Goal: Check status: Check status

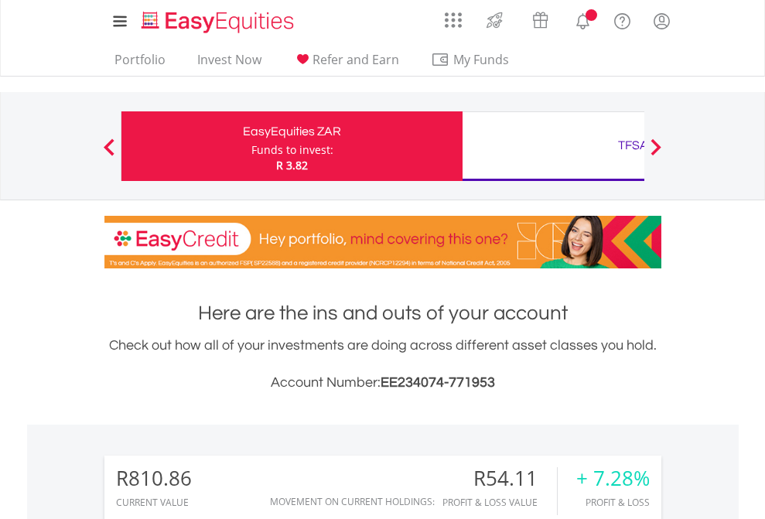
scroll to position [149, 243]
click at [251, 146] on div "Funds to invest:" at bounding box center [292, 149] width 82 height 15
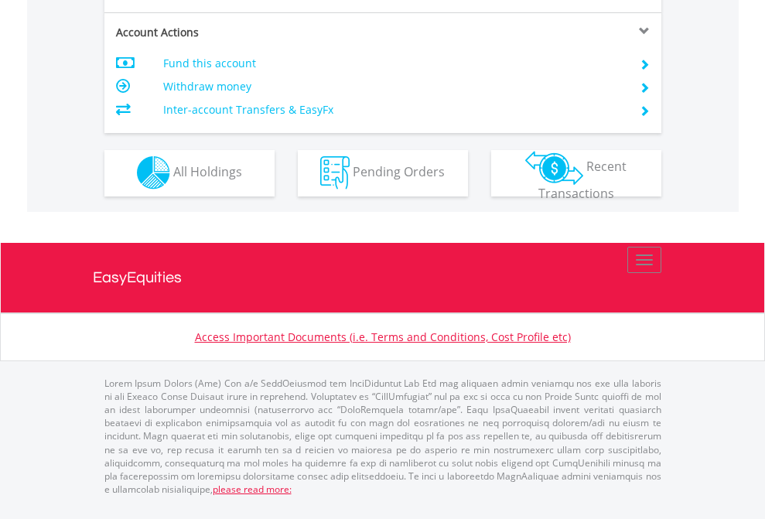
scroll to position [1319, 0]
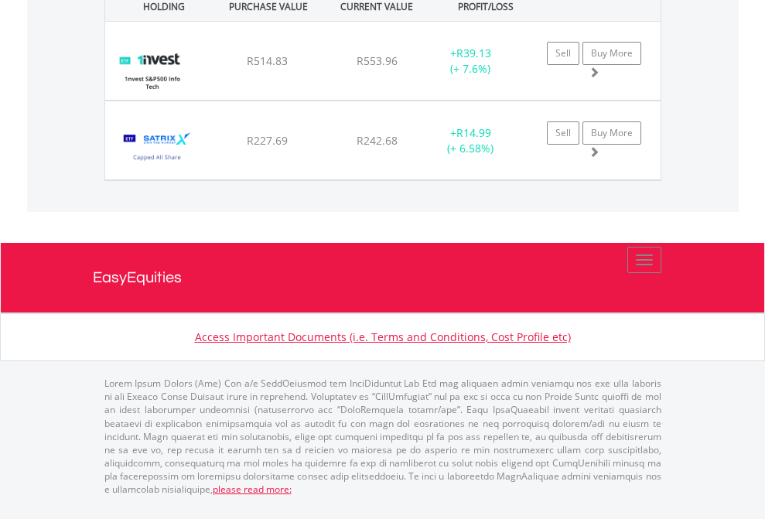
scroll to position [1783, 0]
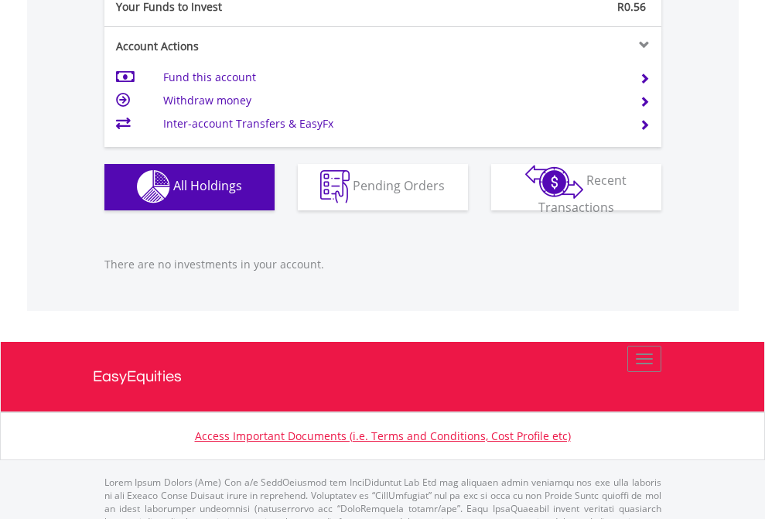
scroll to position [1531, 0]
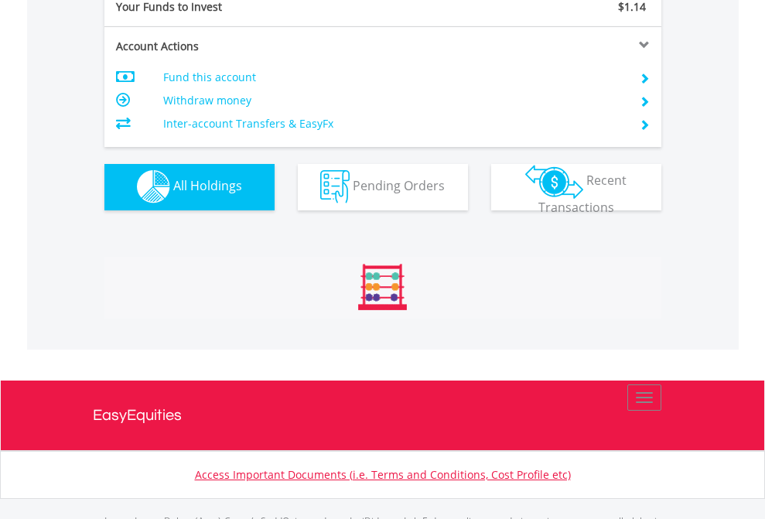
scroll to position [1531, 0]
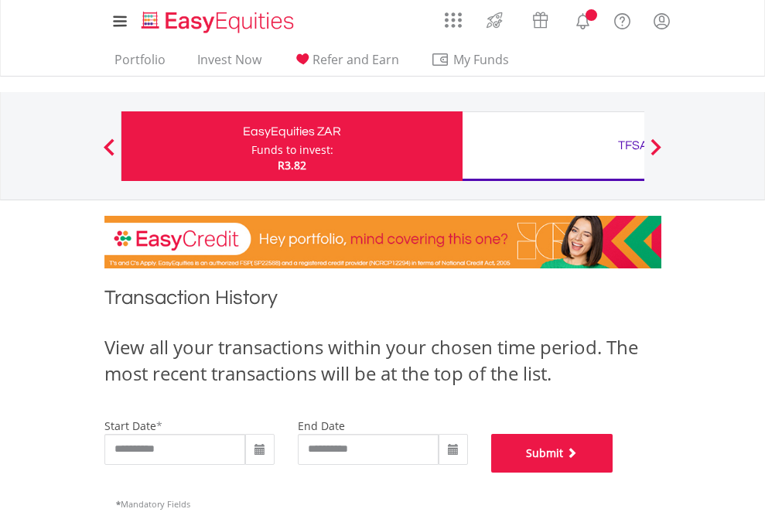
click at [613, 473] on button "Submit" at bounding box center [552, 453] width 122 height 39
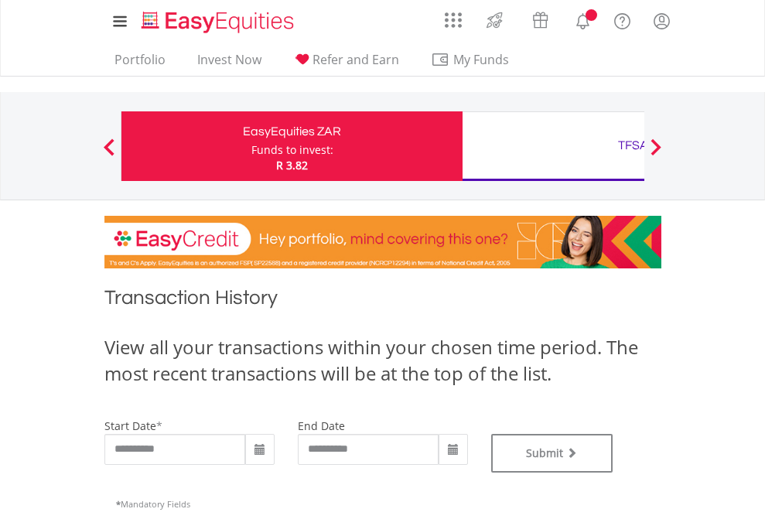
click at [553, 146] on div "TFSA" at bounding box center [633, 146] width 323 height 22
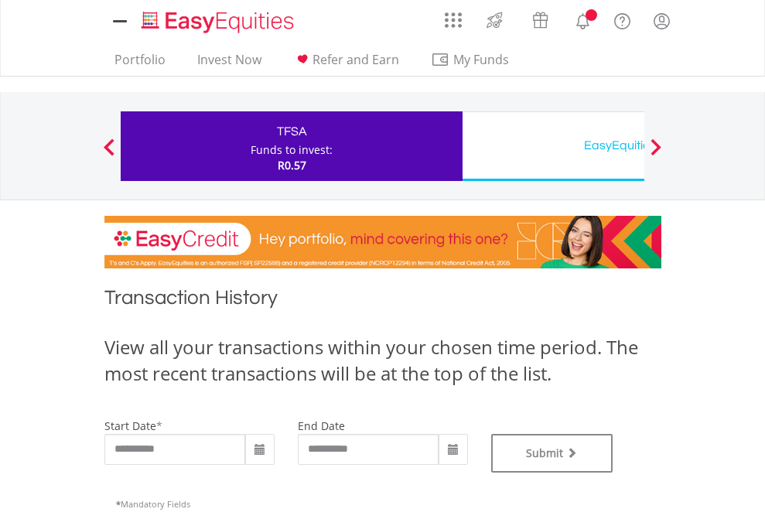
type input "**********"
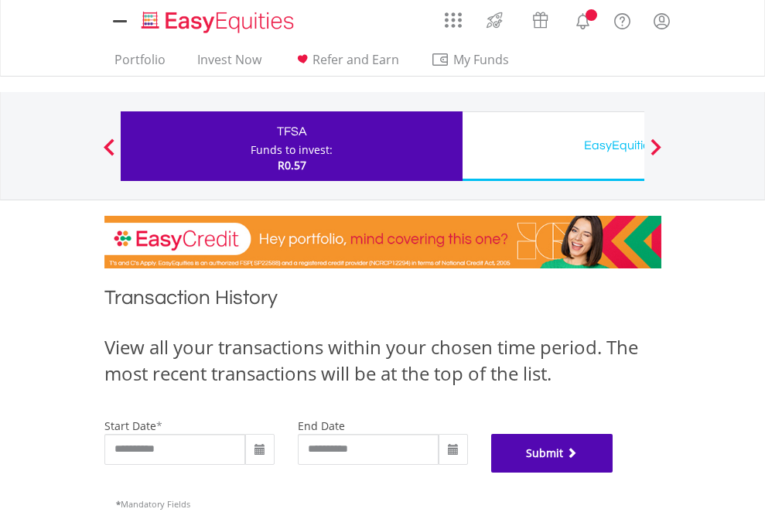
click at [613, 473] on button "Submit" at bounding box center [552, 453] width 122 height 39
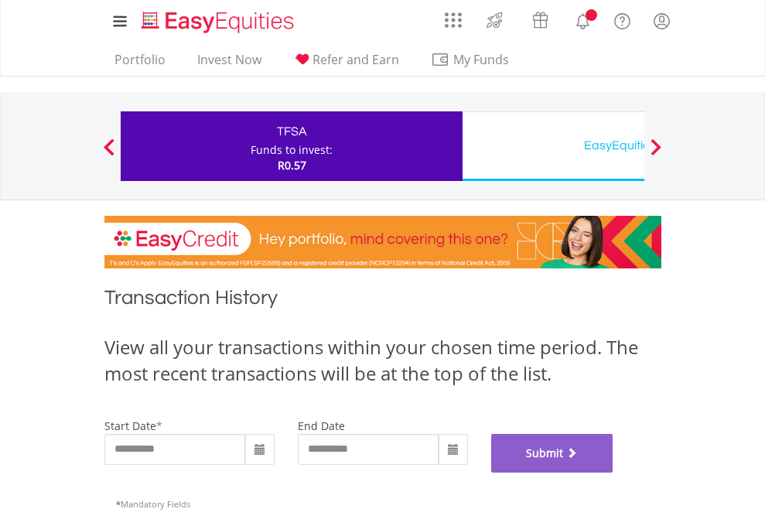
scroll to position [627, 0]
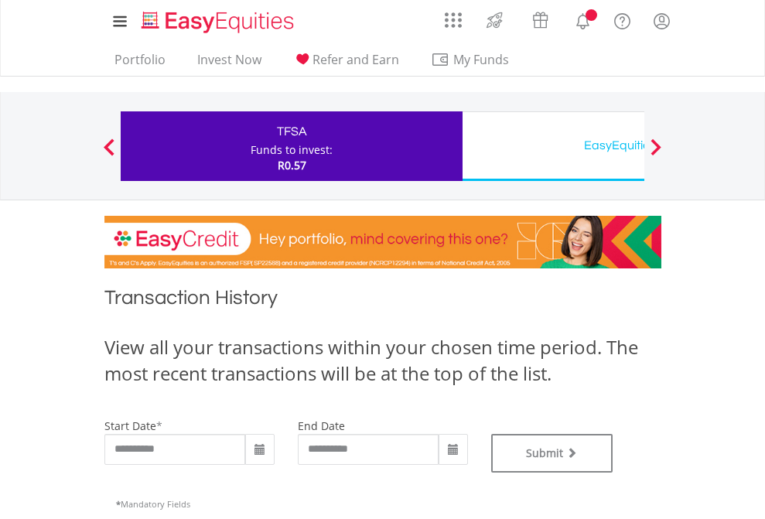
click at [553, 146] on div "EasyEquities USD" at bounding box center [633, 146] width 323 height 22
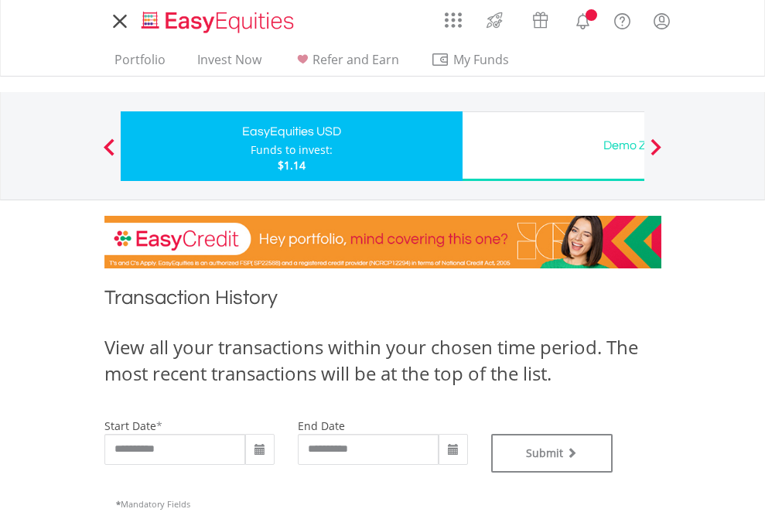
type input "**********"
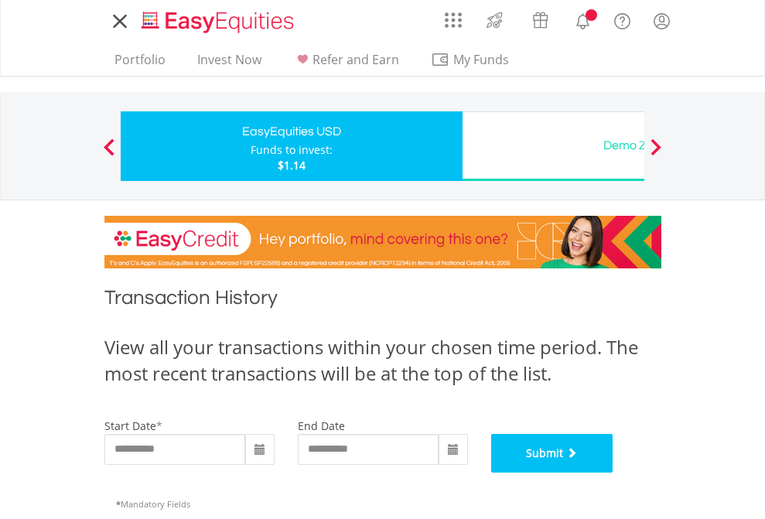
click at [613, 473] on button "Submit" at bounding box center [552, 453] width 122 height 39
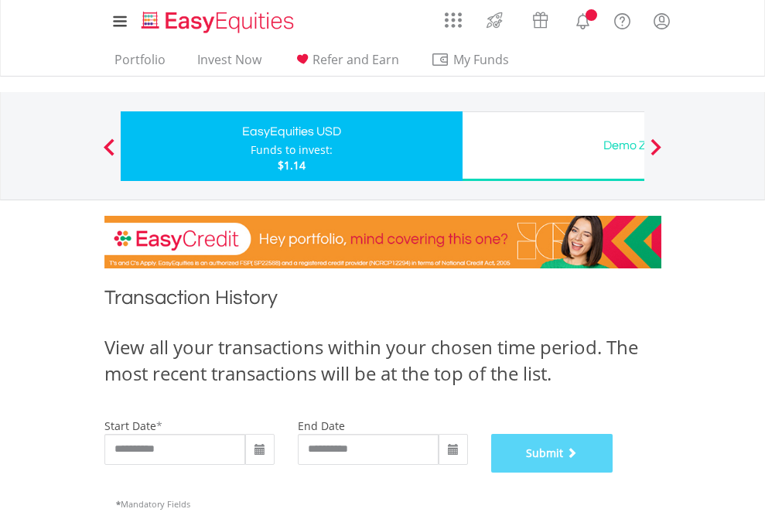
scroll to position [627, 0]
